Goal: Information Seeking & Learning: Learn about a topic

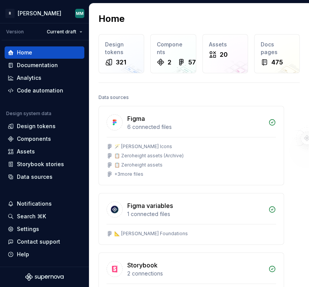
click at [289, 22] on div "Home" at bounding box center [200, 19] width 202 height 12
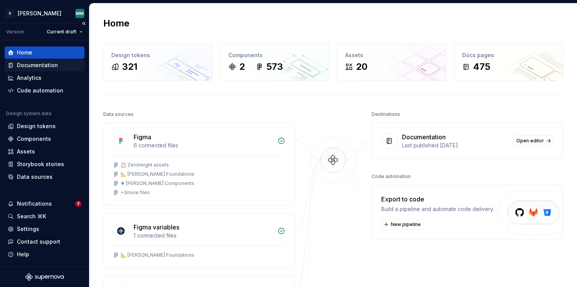
click at [45, 63] on div "Documentation" at bounding box center [37, 65] width 41 height 8
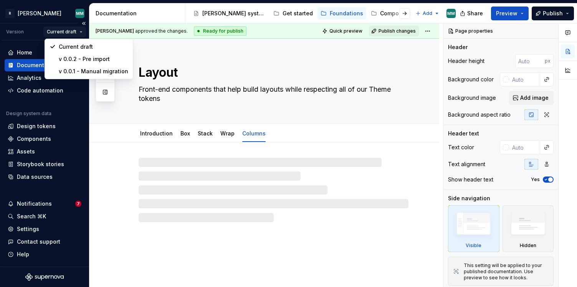
click at [68, 31] on html "R [PERSON_NAME] MM Version Current draft Home Documentation Analytics Code auto…" at bounding box center [288, 143] width 577 height 287
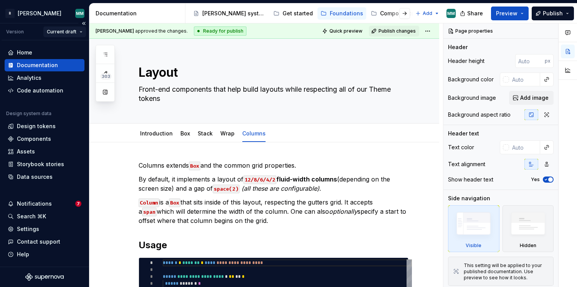
click at [68, 31] on html "R [PERSON_NAME] MM Version Current draft Home Documentation Analytics Code auto…" at bounding box center [288, 143] width 577 height 287
click at [106, 57] on icon "button" at bounding box center [105, 54] width 6 height 6
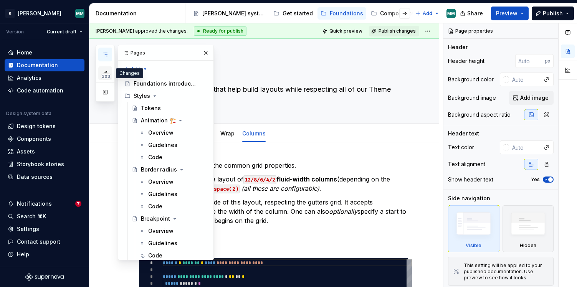
click at [106, 70] on icon "button" at bounding box center [105, 73] width 6 height 6
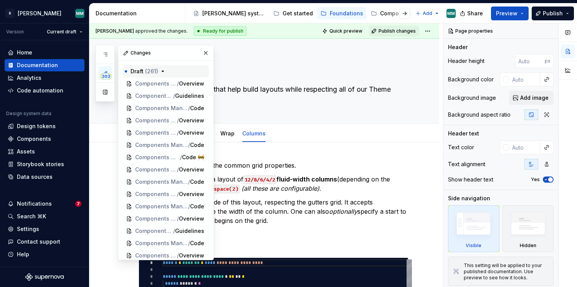
click at [164, 72] on icon "button" at bounding box center [163, 71] width 6 height 6
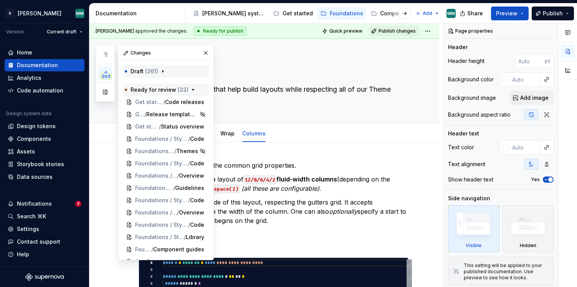
click at [191, 91] on icon "button" at bounding box center [193, 90] width 6 height 6
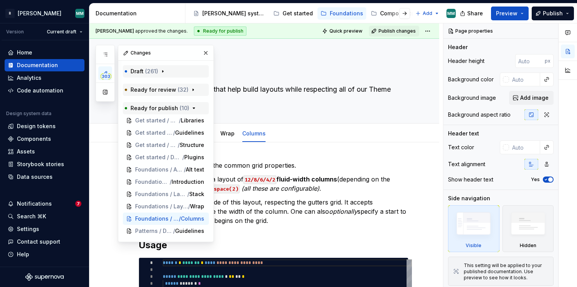
click at [191, 106] on icon "button" at bounding box center [194, 108] width 6 height 6
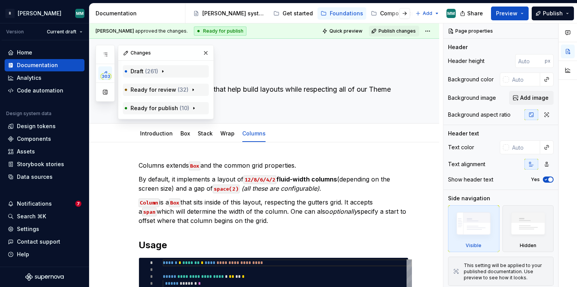
click at [191, 107] on icon "button" at bounding box center [194, 108] width 6 height 6
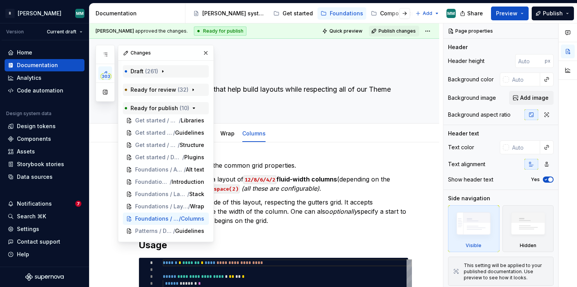
click at [191, 89] on icon "button" at bounding box center [193, 90] width 6 height 6
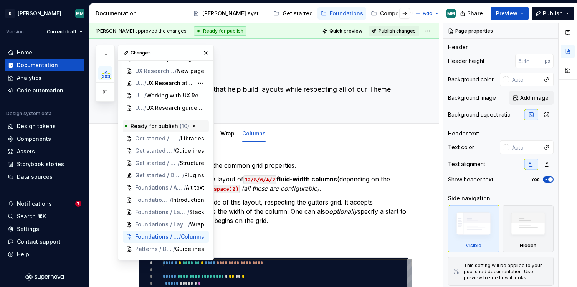
scroll to position [375, 0]
click at [177, 110] on span "UX Research guidelines" at bounding box center [169, 108] width 47 height 8
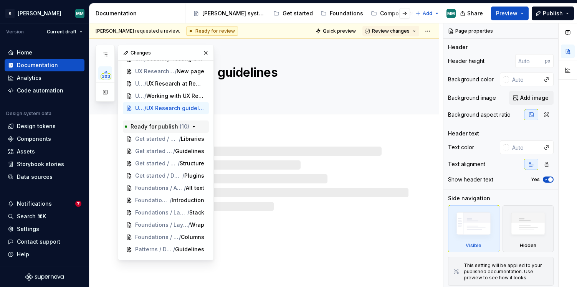
click at [279, 88] on textarea at bounding box center [272, 89] width 270 height 12
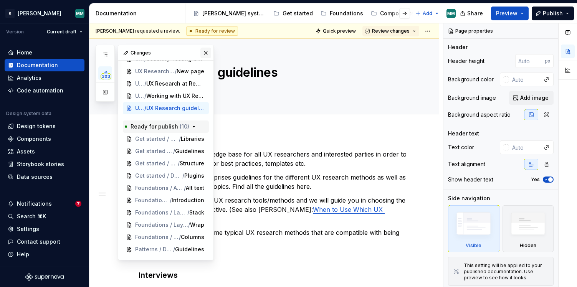
click at [208, 54] on button "button" at bounding box center [205, 53] width 11 height 11
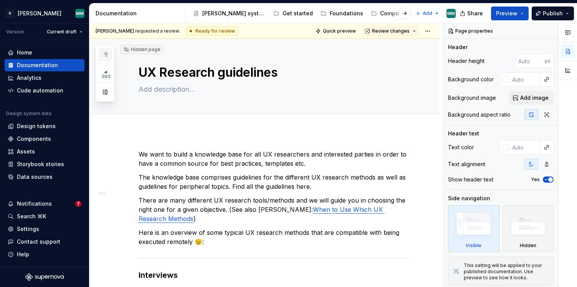
click at [108, 58] on button "button" at bounding box center [105, 55] width 14 height 14
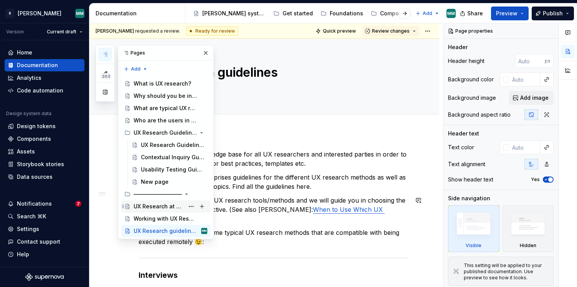
click at [170, 209] on div "UX Research at Remote" at bounding box center [159, 207] width 51 height 8
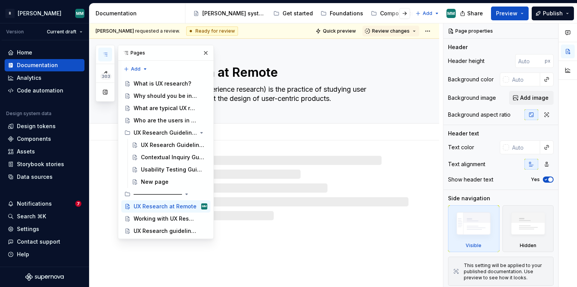
click at [284, 87] on textarea "UX research (User Experience research) is the practice of studying user (intera…" at bounding box center [272, 93] width 270 height 21
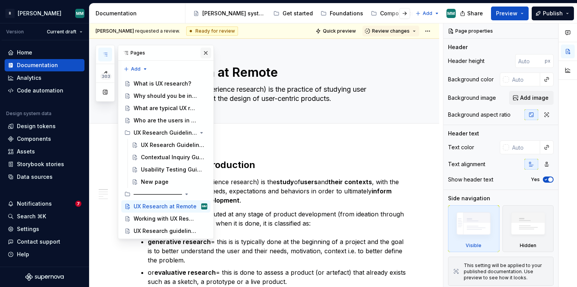
click at [204, 53] on button "button" at bounding box center [205, 53] width 11 height 11
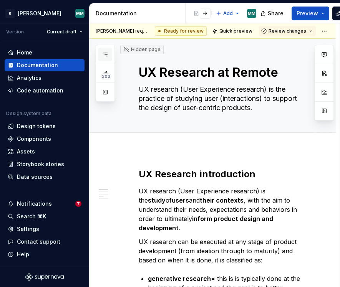
click at [104, 54] on icon "button" at bounding box center [105, 54] width 6 height 6
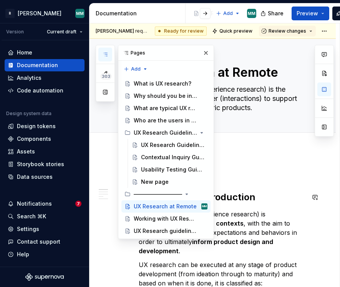
click at [252, 193] on h2 "UX Research introduction" at bounding box center [222, 197] width 166 height 12
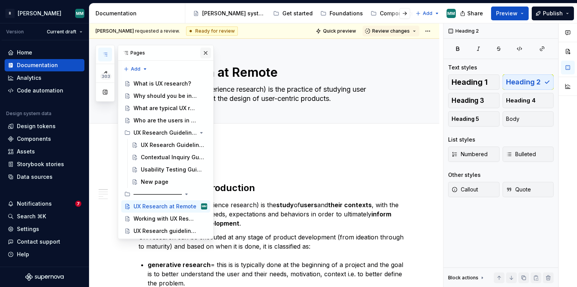
click at [206, 48] on button "button" at bounding box center [205, 53] width 11 height 11
click at [110, 53] on button "button" at bounding box center [105, 55] width 14 height 14
click at [100, 125] on div "303 Pages Add Accessibility guide for tree Page tree. Navigate the tree with th…" at bounding box center [155, 142] width 118 height 194
click at [27, 51] on div "Home" at bounding box center [24, 53] width 15 height 8
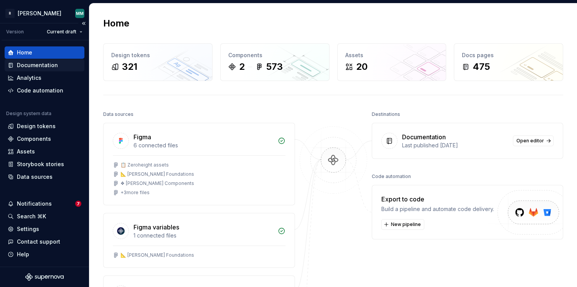
click at [38, 64] on div "Documentation" at bounding box center [37, 65] width 41 height 8
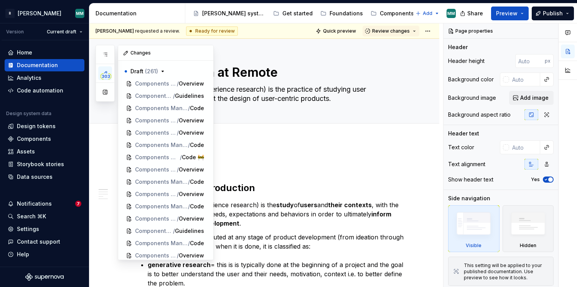
click at [106, 69] on button "303" at bounding box center [105, 73] width 14 height 14
click at [161, 68] on button "Draft ( 261 )" at bounding box center [166, 71] width 86 height 12
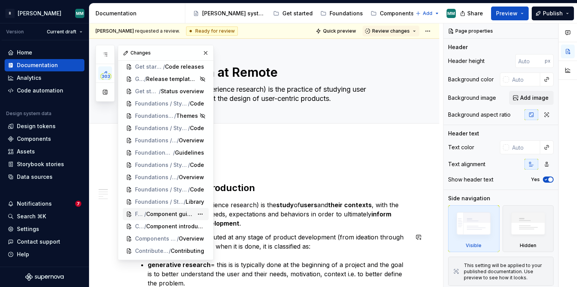
scroll to position [38, 0]
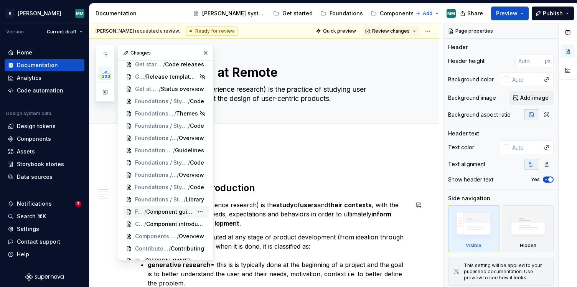
click at [163, 210] on span "Component guides" at bounding box center [169, 212] width 47 height 8
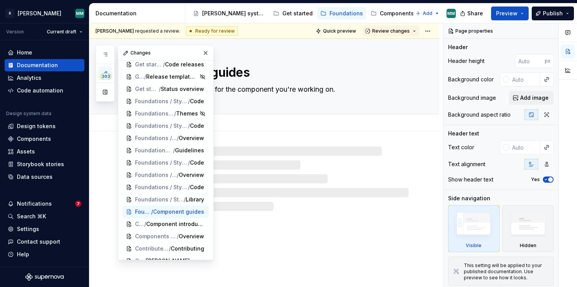
click at [326, 124] on div "Add tab" at bounding box center [274, 122] width 270 height 11
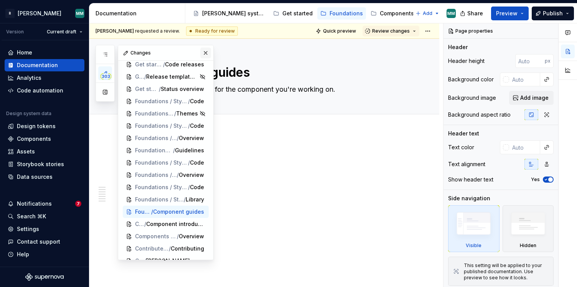
click at [207, 52] on button "button" at bounding box center [205, 53] width 11 height 11
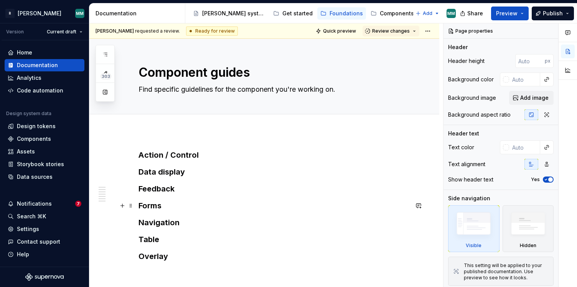
scroll to position [69, 0]
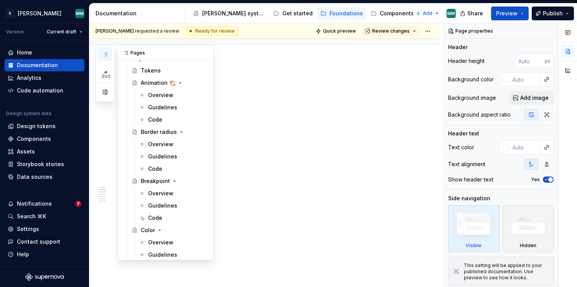
click at [107, 54] on icon "button" at bounding box center [105, 54] width 6 height 6
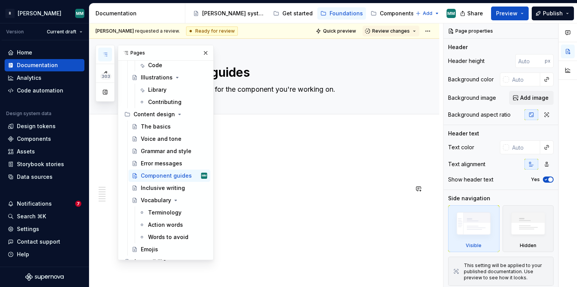
scroll to position [1, 0]
click at [155, 128] on div "The basics" at bounding box center [156, 127] width 30 height 8
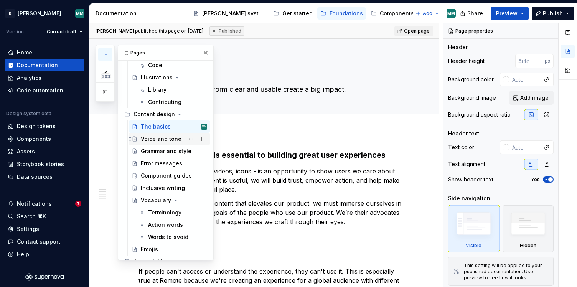
click at [155, 142] on div "Voice and tone" at bounding box center [161, 139] width 41 height 8
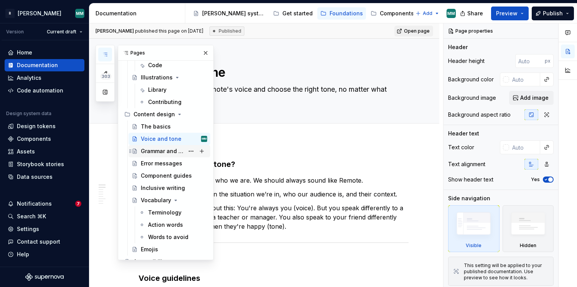
click at [154, 151] on div "Grammar and style" at bounding box center [162, 151] width 43 height 8
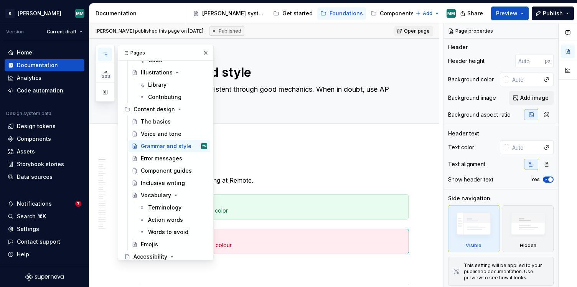
scroll to position [446, 0]
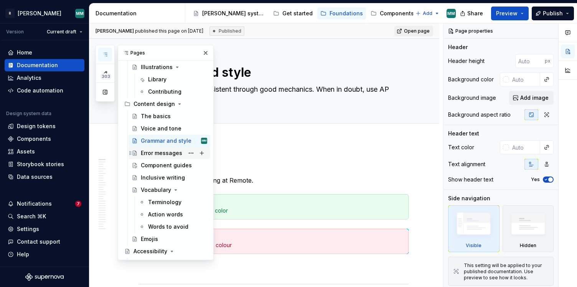
click at [159, 155] on div "Error messages" at bounding box center [161, 153] width 41 height 8
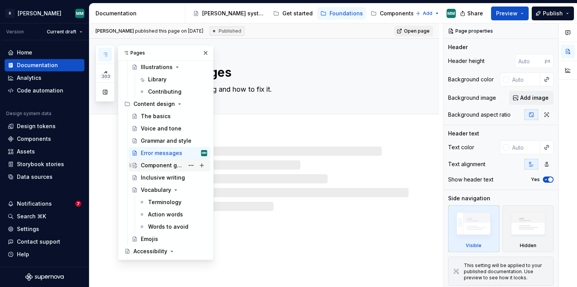
click at [154, 169] on div "Component guides" at bounding box center [162, 166] width 43 height 8
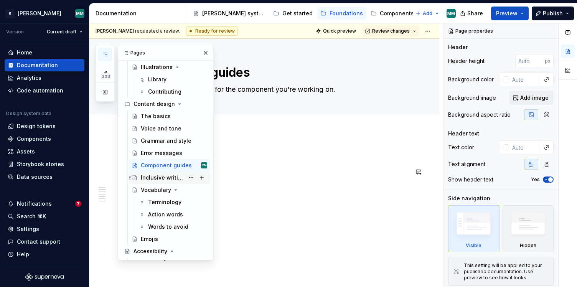
click at [162, 177] on div "Inclusive writing" at bounding box center [162, 178] width 43 height 8
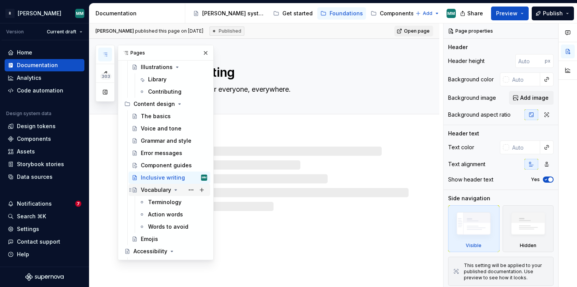
click at [152, 195] on div "Vocabulary" at bounding box center [174, 190] width 66 height 11
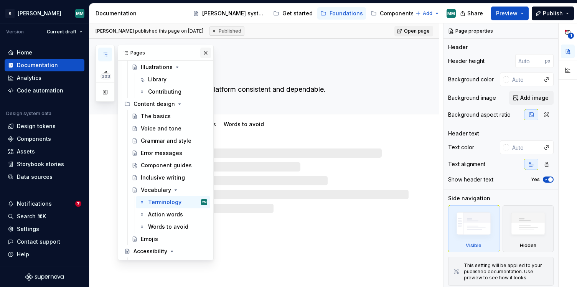
click at [207, 55] on button "button" at bounding box center [205, 53] width 11 height 11
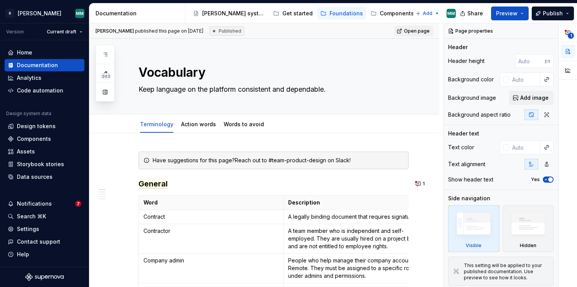
type textarea "*"
